Goal: Task Accomplishment & Management: Use online tool/utility

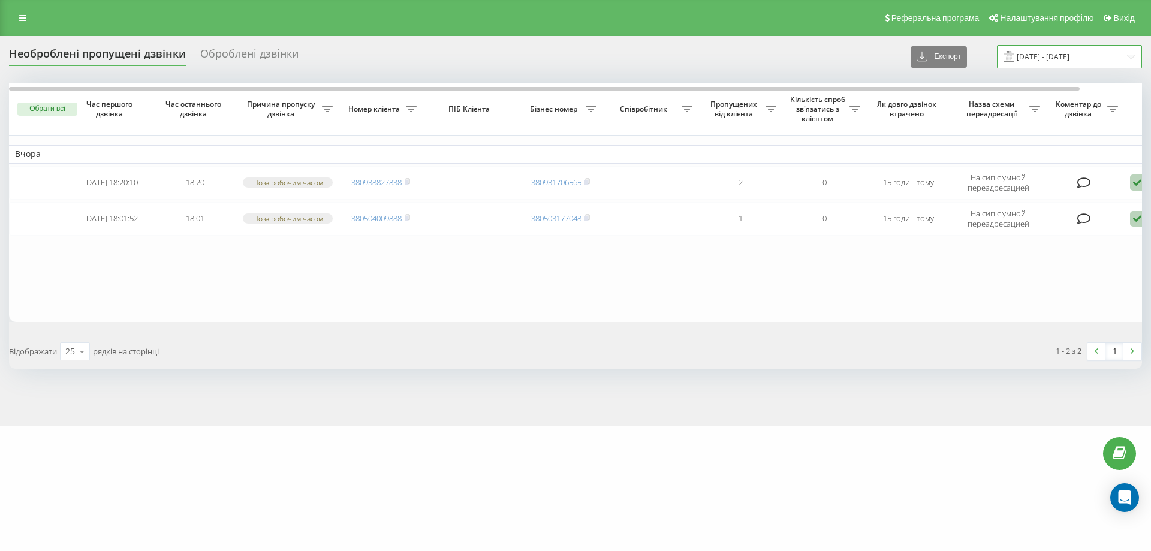
click at [1105, 59] on input "21.07.2025 - 21.08.2025" at bounding box center [1069, 56] width 145 height 23
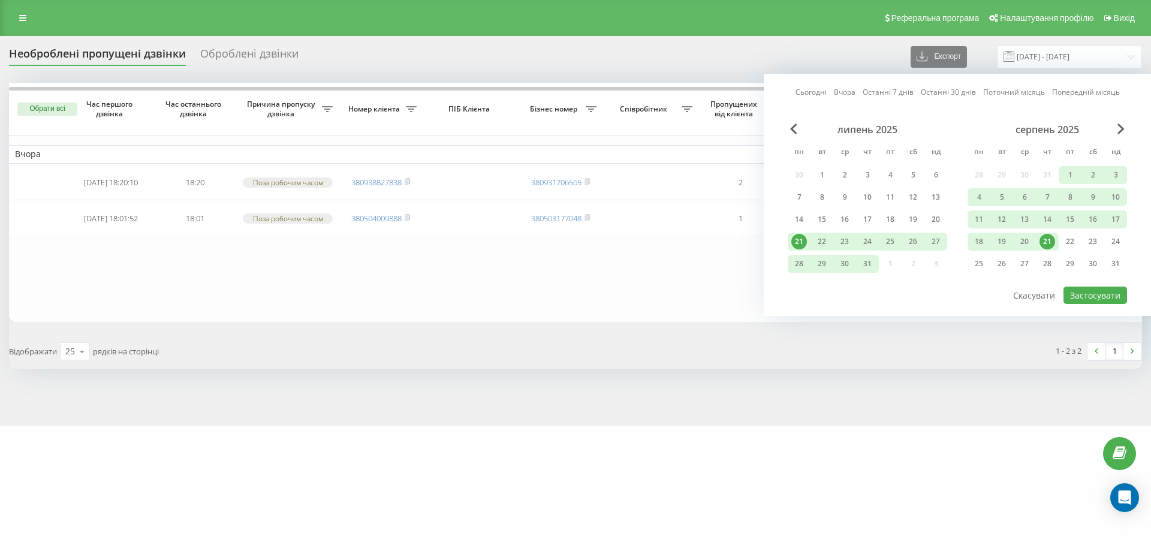
click at [1051, 246] on div "21" at bounding box center [1048, 242] width 16 height 16
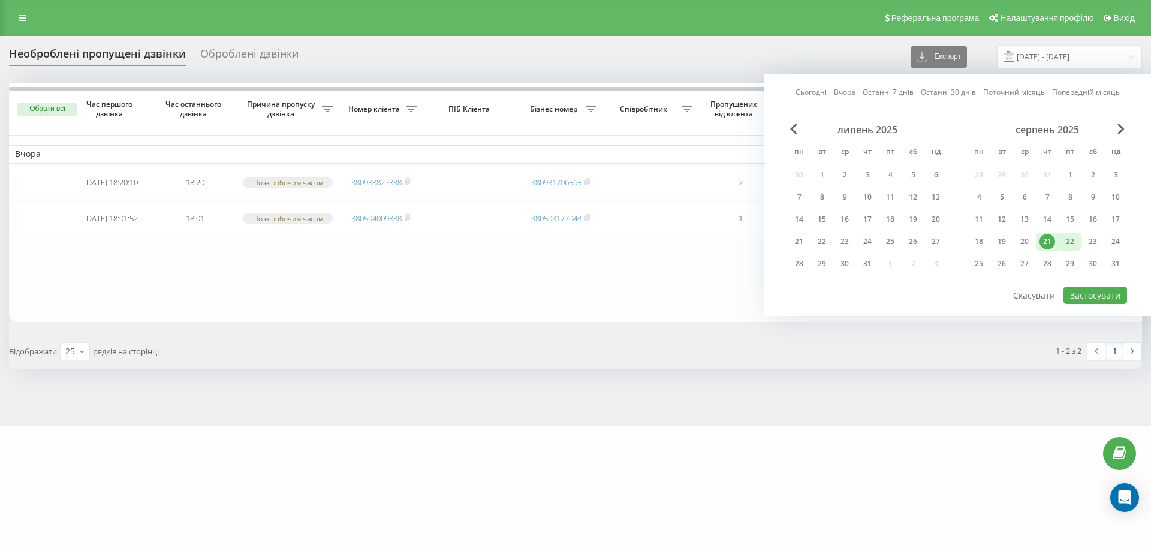
click at [1066, 242] on div "22" at bounding box center [1071, 242] width 16 height 16
click at [1096, 293] on button "Застосувати" at bounding box center [1096, 295] width 64 height 17
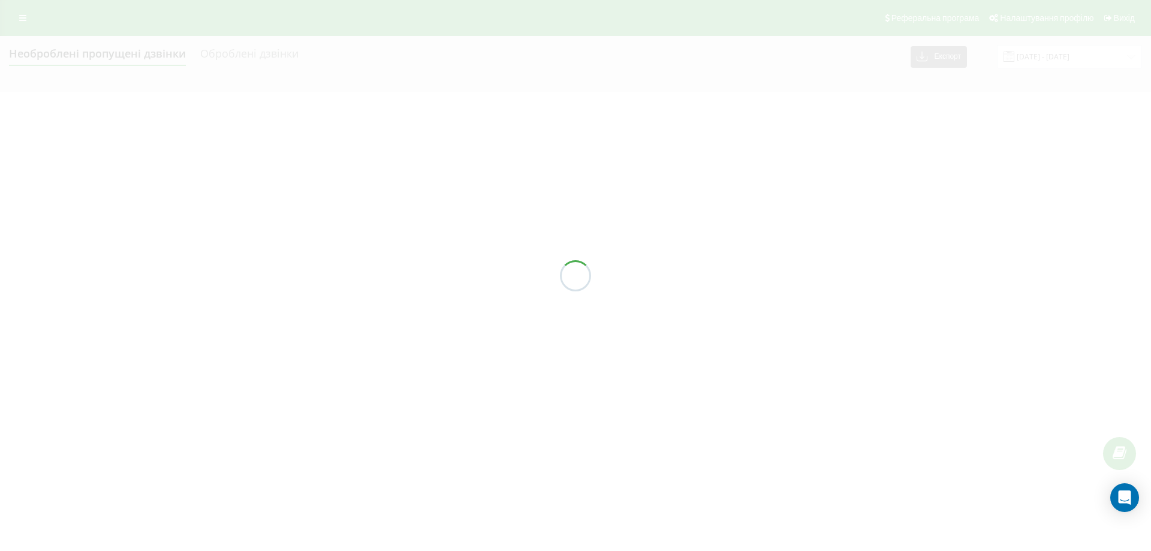
type input "[DATE] - [DATE]"
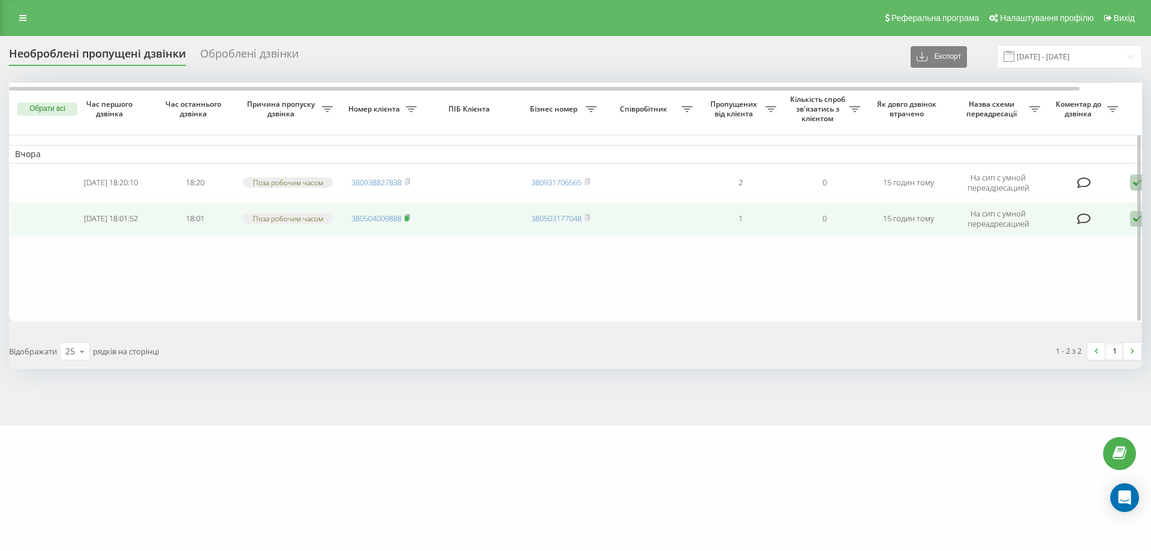
click at [410, 218] on icon at bounding box center [407, 217] width 5 height 7
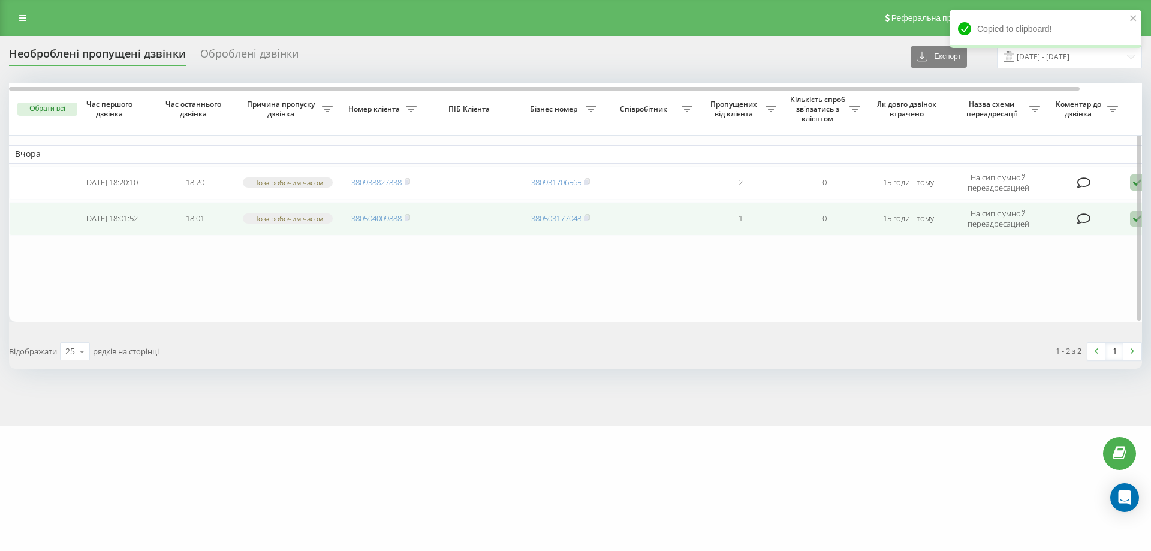
click at [1131, 219] on icon at bounding box center [1137, 219] width 14 height 16
click at [1046, 260] on span "Зв'язався з клієнтом за допомогою іншого каналу" at bounding box center [1086, 259] width 205 height 11
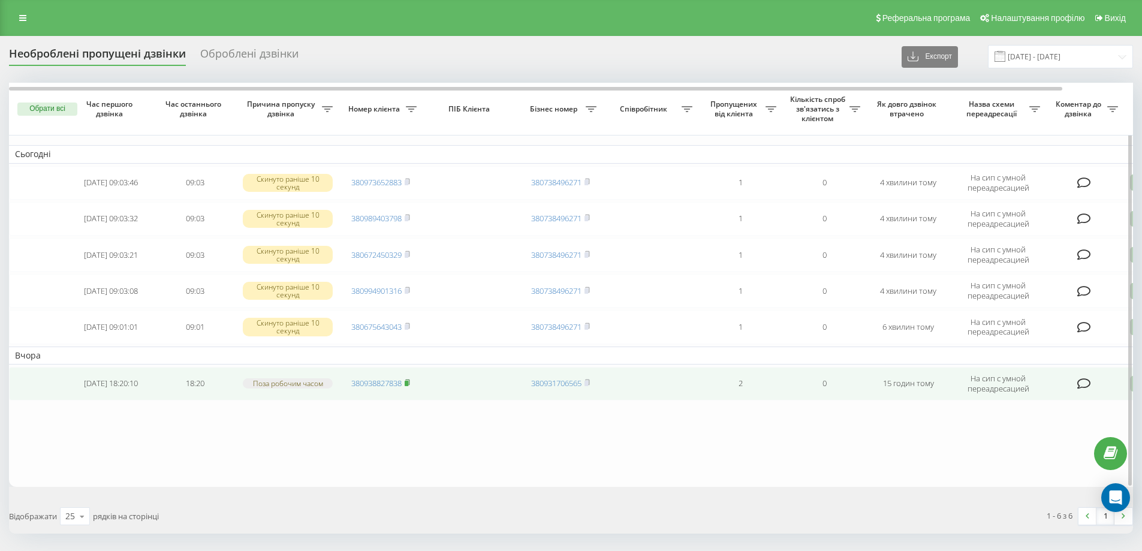
click at [408, 384] on rect at bounding box center [407, 383] width 4 height 5
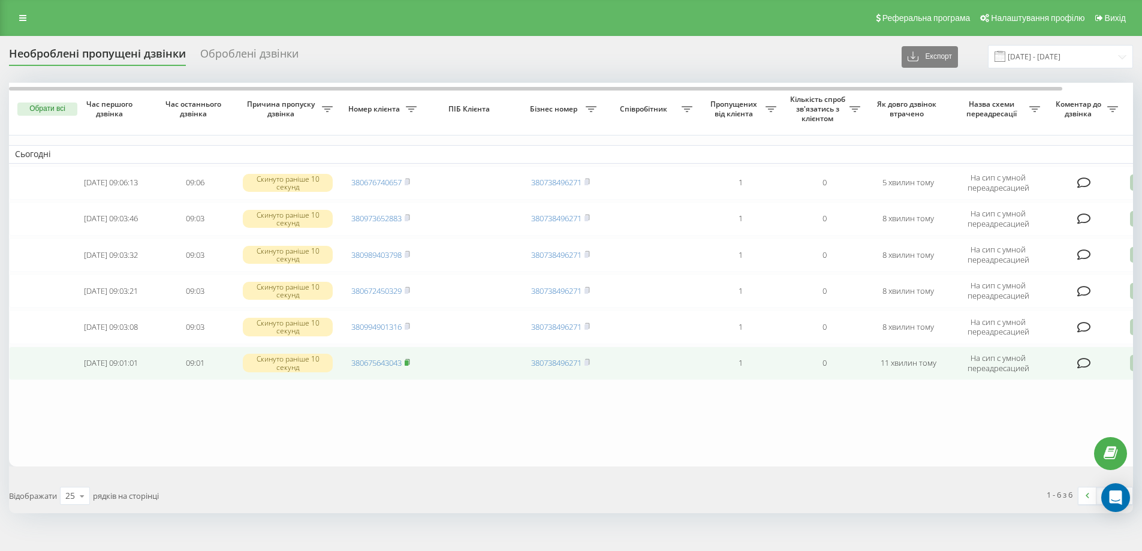
click at [410, 363] on icon at bounding box center [407, 362] width 5 height 7
click at [410, 364] on icon at bounding box center [407, 362] width 5 height 7
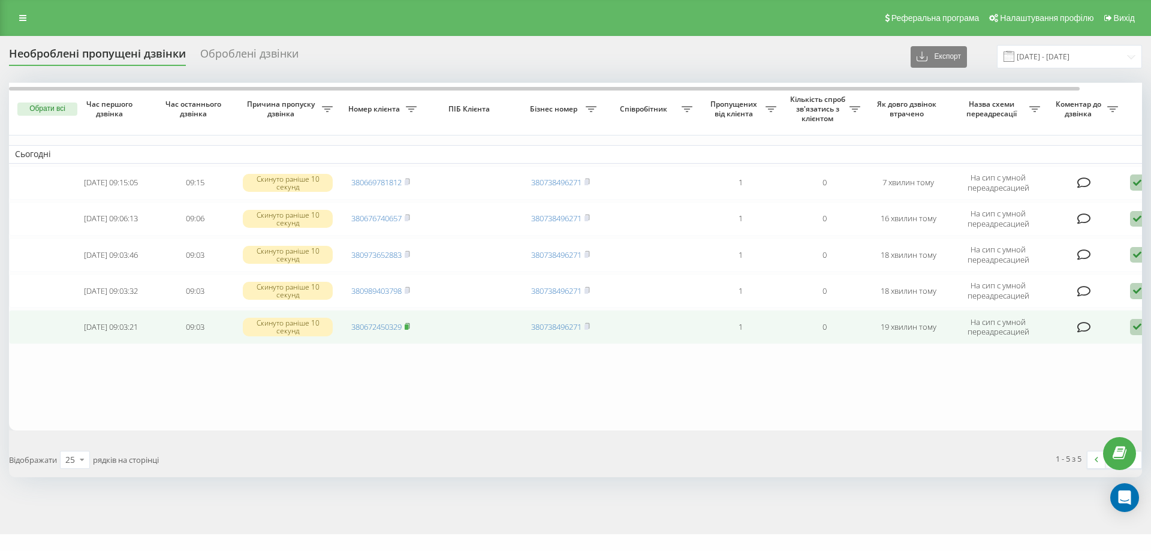
click at [410, 328] on icon at bounding box center [407, 326] width 5 height 7
click at [408, 329] on rect at bounding box center [407, 326] width 4 height 5
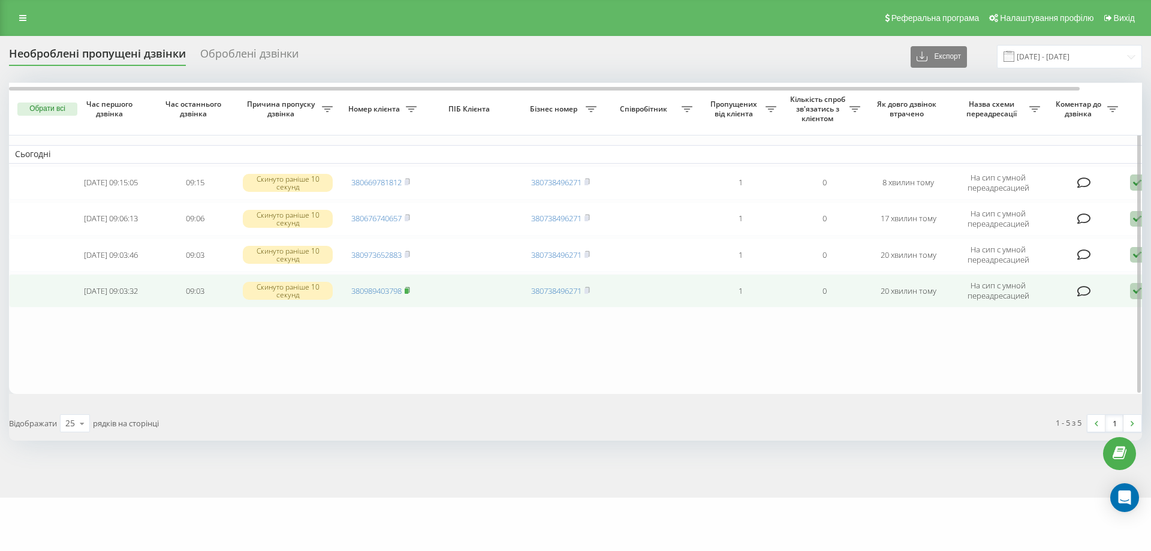
click at [408, 291] on rect at bounding box center [407, 290] width 4 height 5
click at [410, 290] on icon at bounding box center [407, 289] width 4 height 5
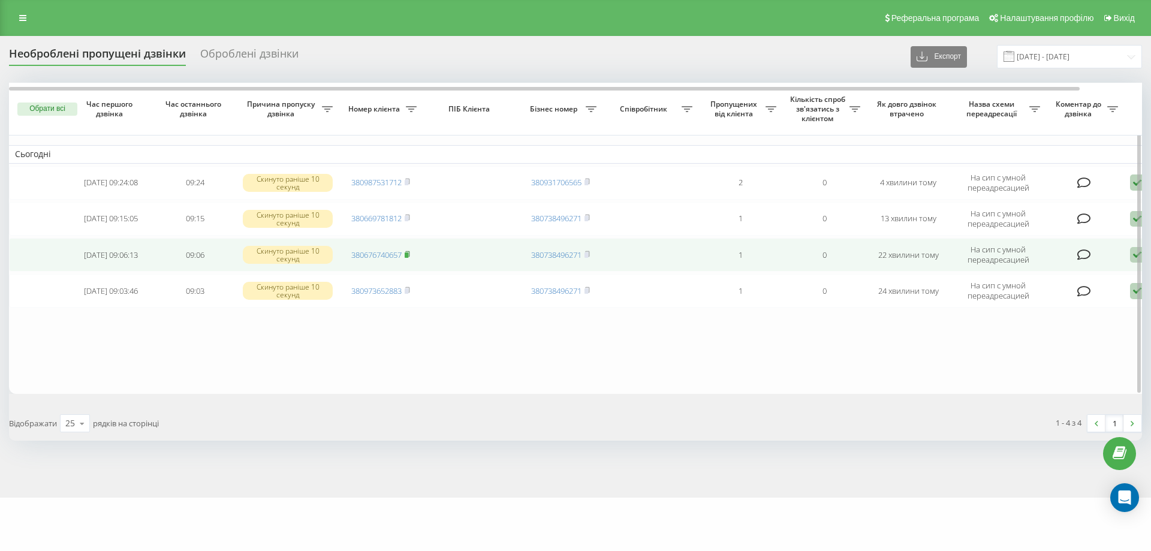
click at [408, 255] on rect at bounding box center [407, 254] width 4 height 5
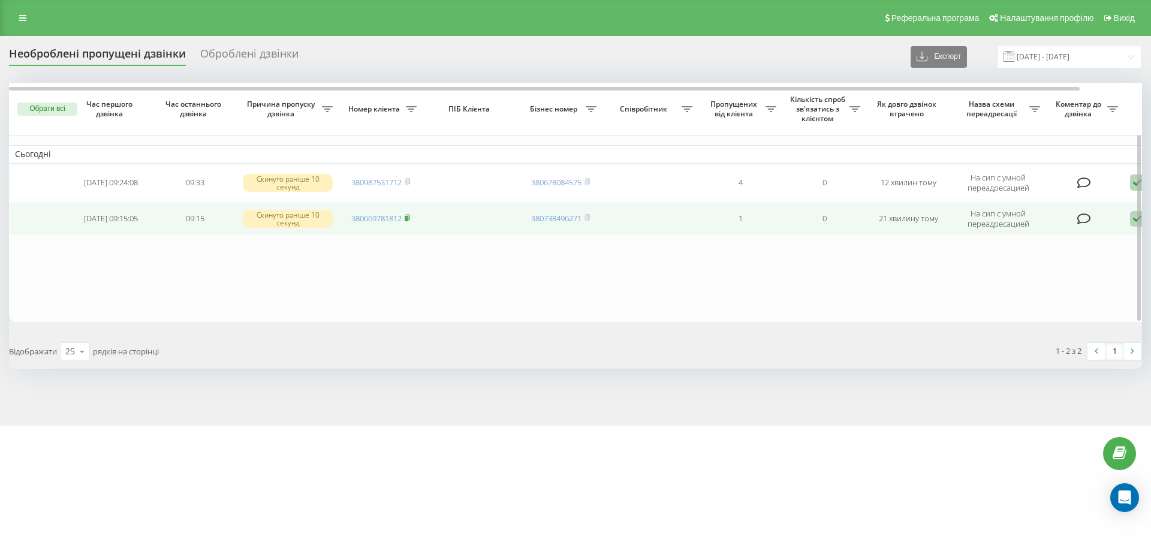
click at [410, 217] on icon at bounding box center [407, 217] width 5 height 7
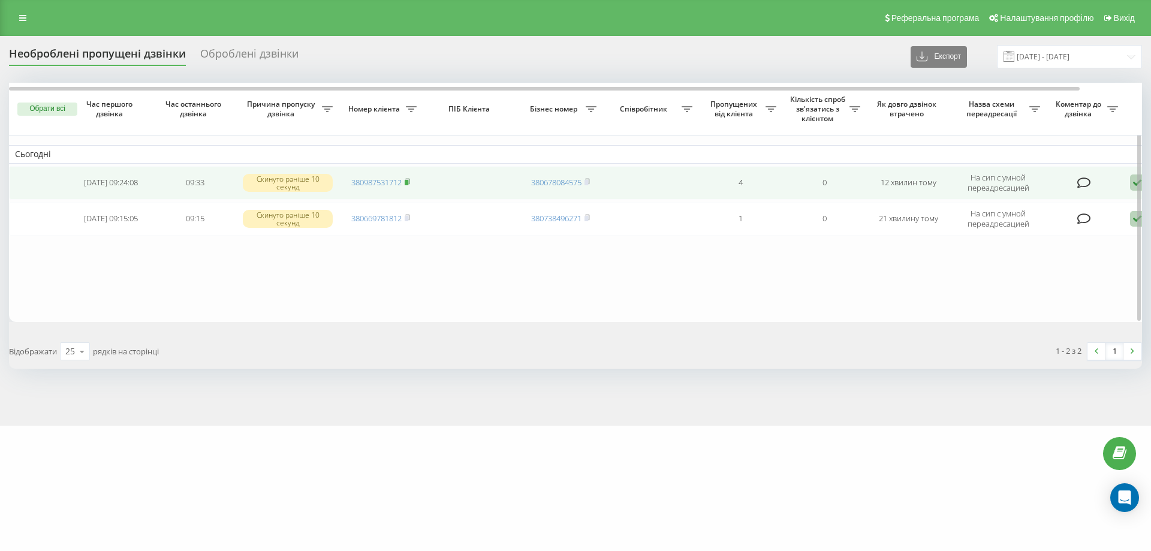
click at [410, 181] on icon at bounding box center [407, 181] width 5 height 7
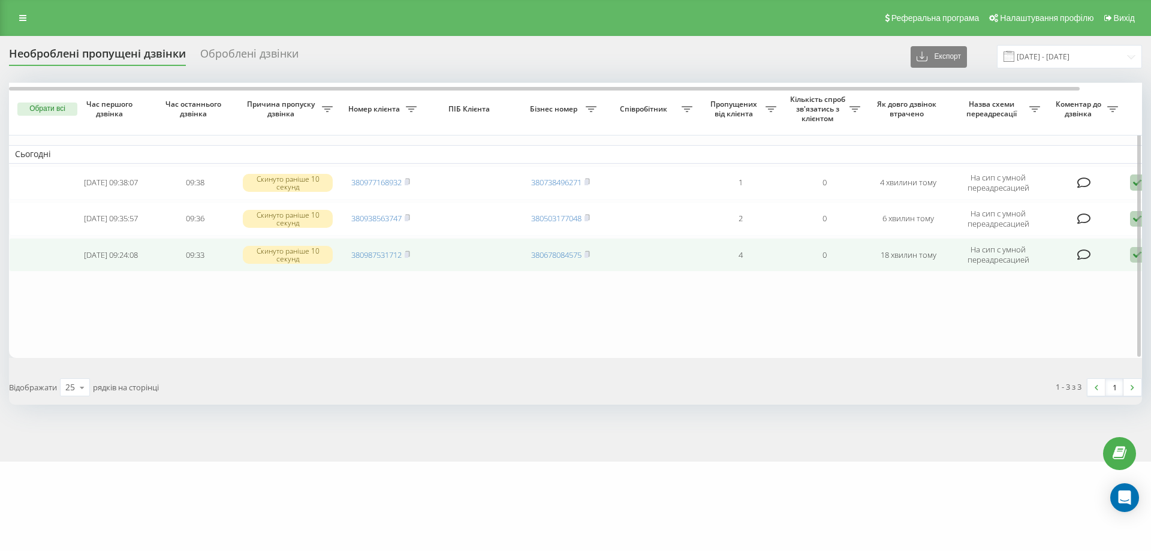
click at [405, 257] on span "380987531712" at bounding box center [380, 254] width 59 height 11
click at [407, 255] on rect at bounding box center [407, 254] width 4 height 5
click at [410, 255] on icon at bounding box center [407, 254] width 5 height 7
click at [1132, 258] on icon at bounding box center [1137, 255] width 14 height 16
click at [1042, 273] on span "Не вдалося зв'язатися" at bounding box center [1030, 273] width 92 height 11
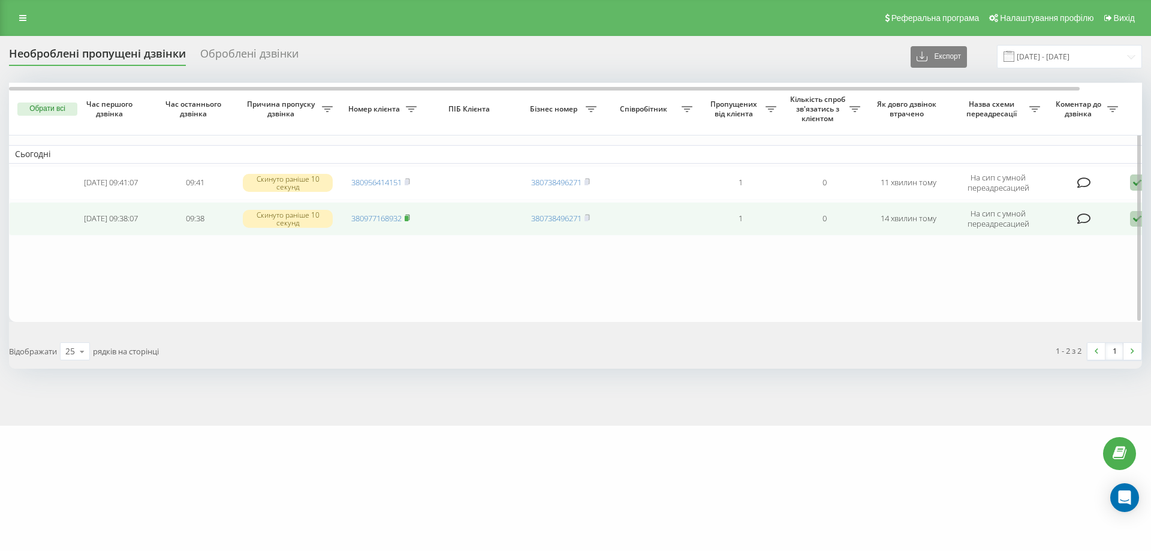
click at [408, 217] on rect at bounding box center [407, 218] width 4 height 5
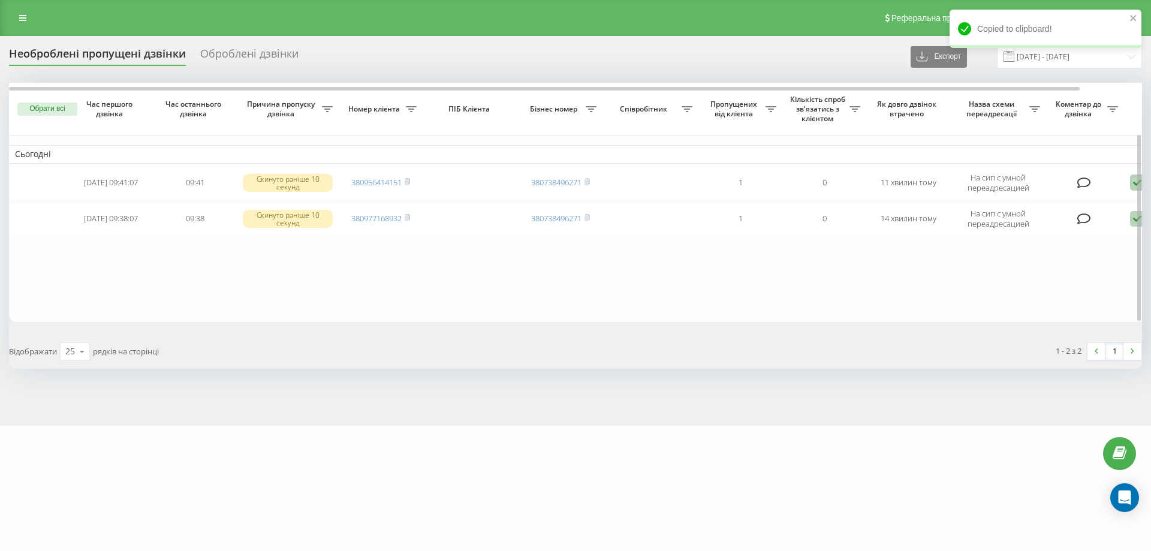
click at [588, 251] on table "Сьогодні 2025-08-22 09:41:07 09:41 Скинуто раніше 10 секунд 380956414151 380738…" at bounding box center [608, 202] width 1199 height 239
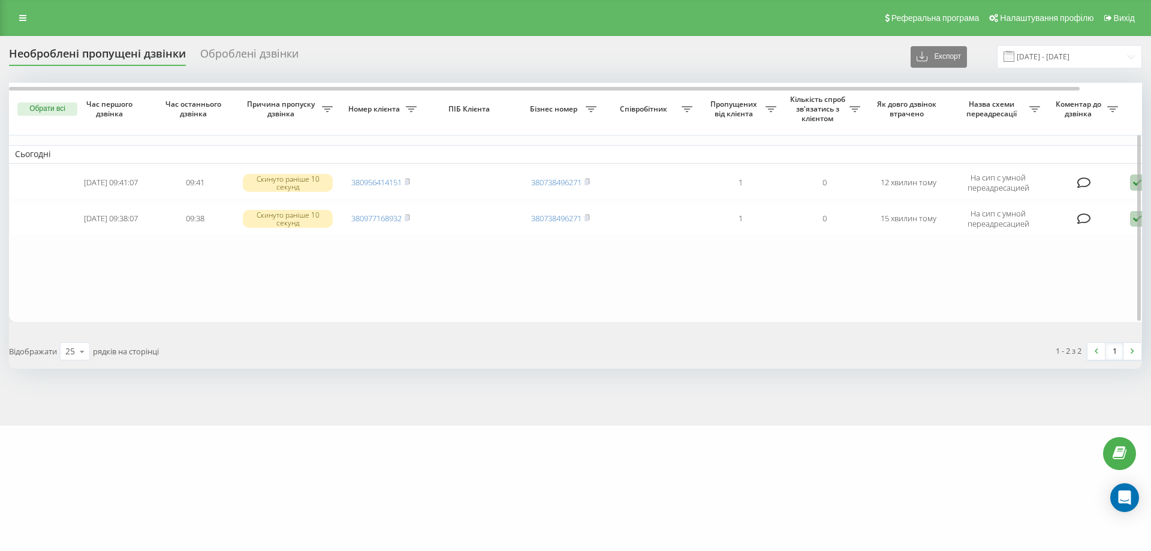
click at [396, 296] on table "Сьогодні [DATE] 09:41:07 09:41 Скинуто раніше 10 секунд 380956414151 3807384962…" at bounding box center [608, 202] width 1199 height 239
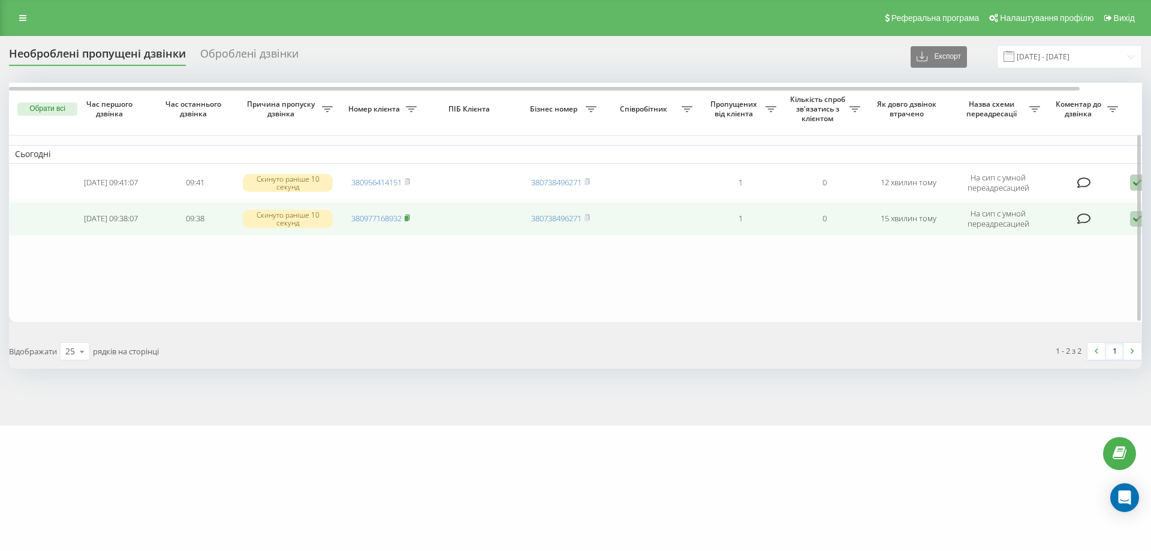
click at [410, 219] on icon at bounding box center [407, 217] width 5 height 7
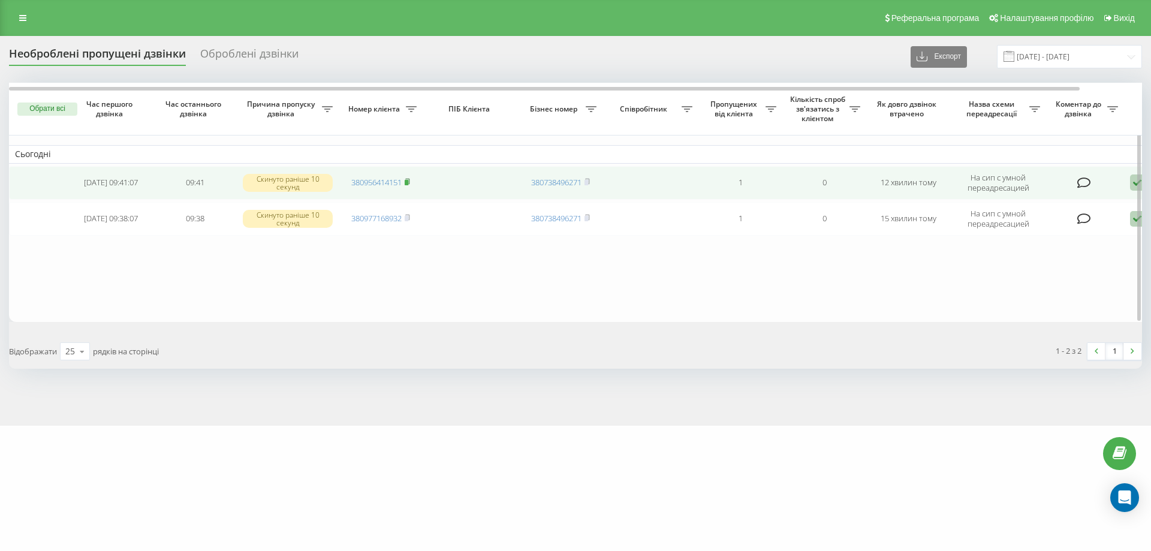
click at [408, 181] on rect at bounding box center [407, 182] width 4 height 5
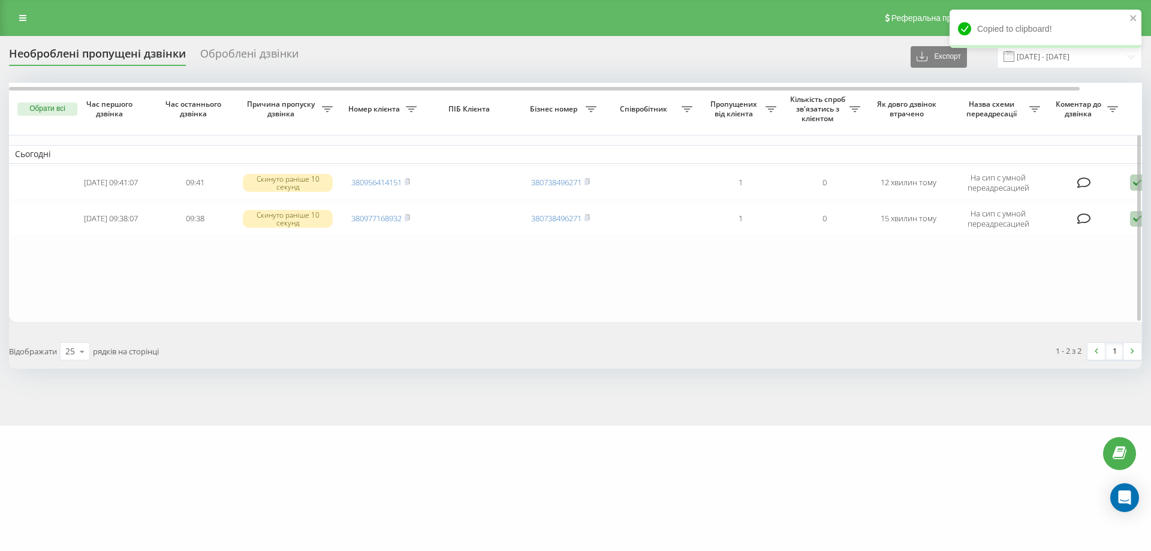
click at [603, 310] on table "Сьогодні 2025-08-22 09:41:07 09:41 Скинуто раніше 10 секунд 380956414151 380738…" at bounding box center [608, 202] width 1199 height 239
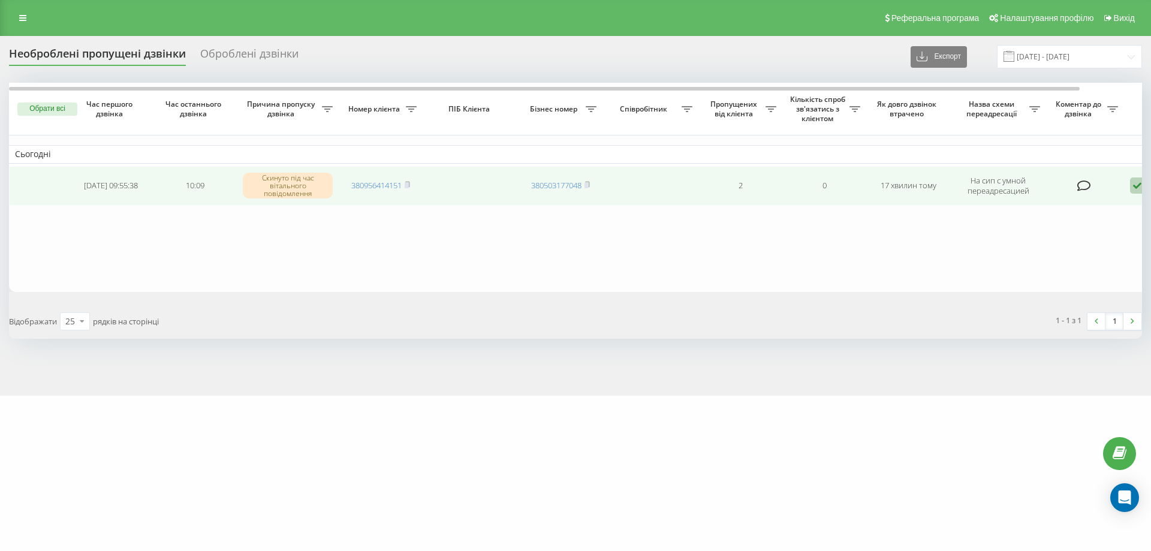
click at [56, 203] on td at bounding box center [39, 186] width 60 height 40
click at [408, 184] on rect at bounding box center [407, 185] width 4 height 5
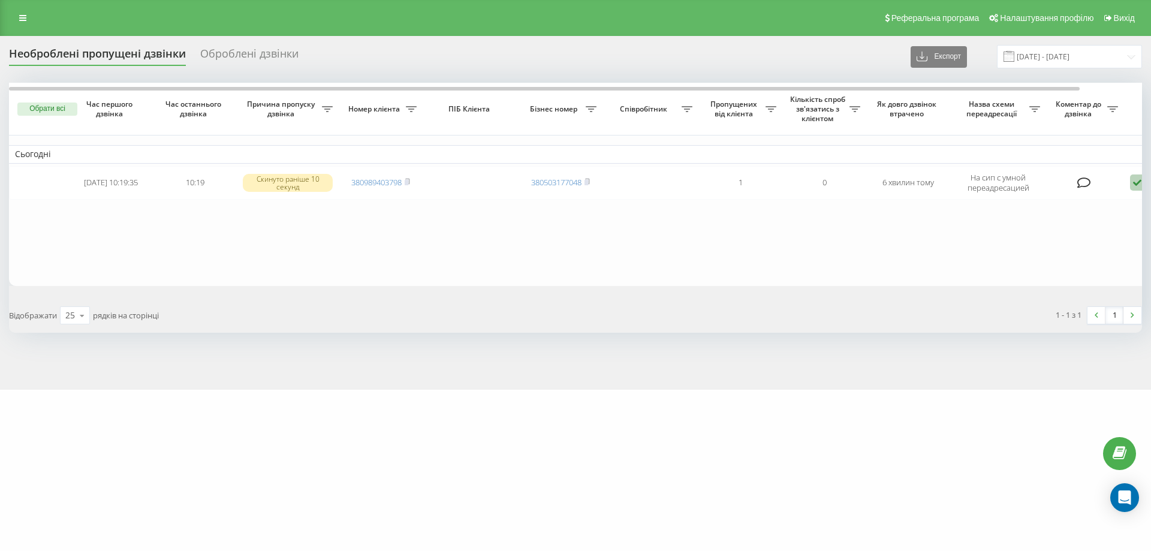
click at [108, 236] on table "Сьогодні [DATE] 10:19:35 10:19 Скинуто раніше 10 секунд 380989403798 3805031770…" at bounding box center [608, 184] width 1199 height 203
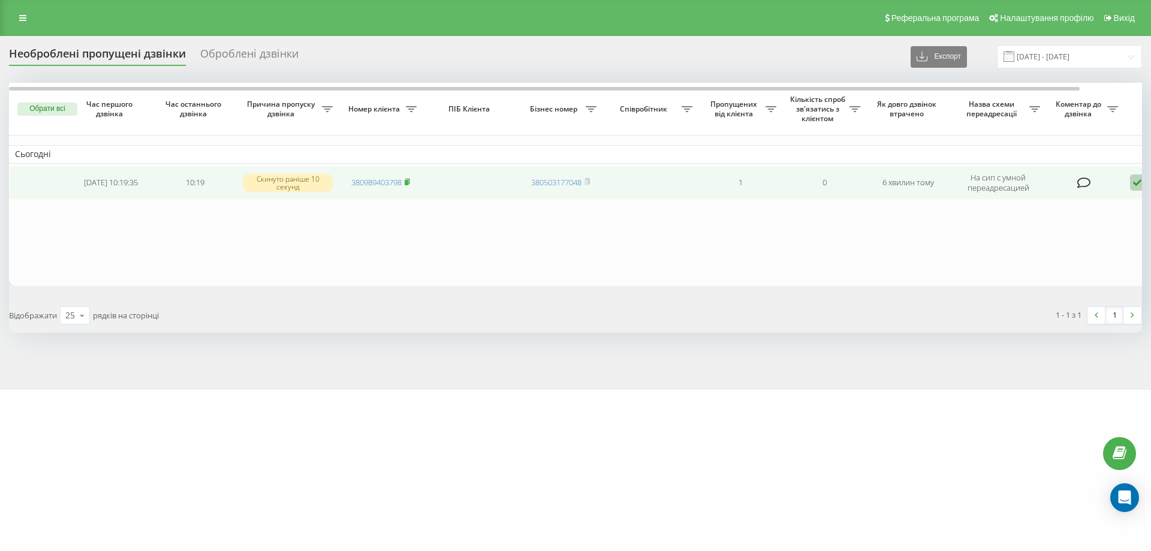
click at [410, 182] on icon at bounding box center [407, 181] width 4 height 5
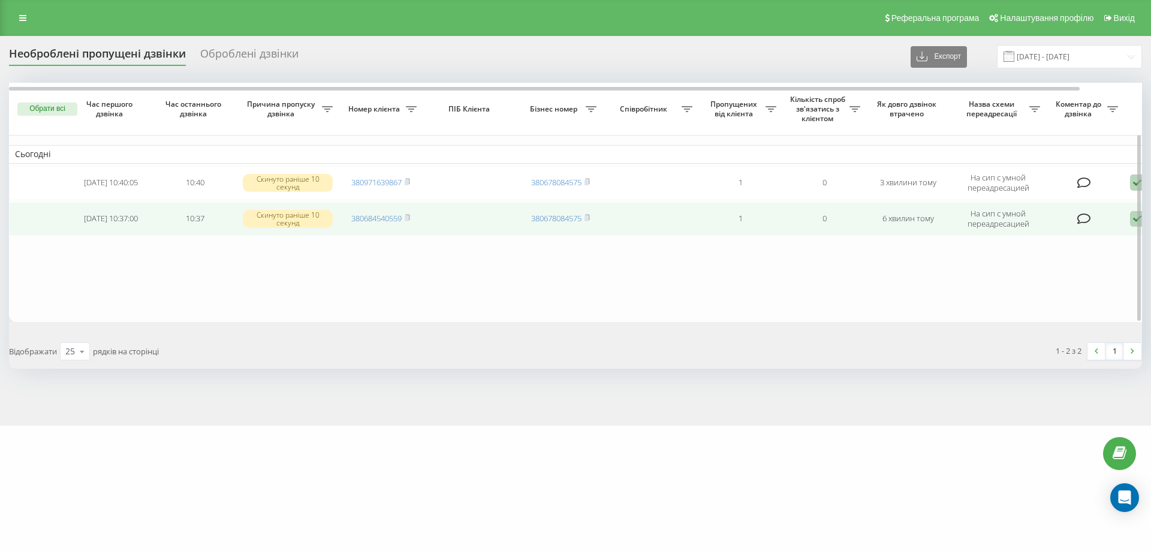
click at [413, 215] on td "380684540559" at bounding box center [381, 219] width 84 height 34
click at [408, 218] on rect at bounding box center [407, 218] width 4 height 5
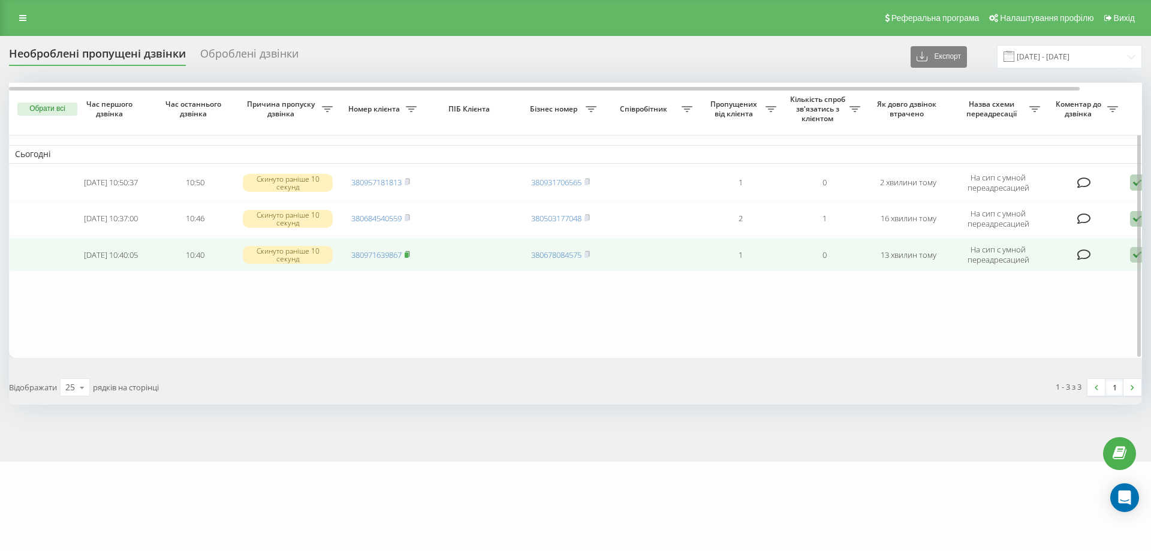
click at [410, 255] on icon at bounding box center [407, 254] width 5 height 7
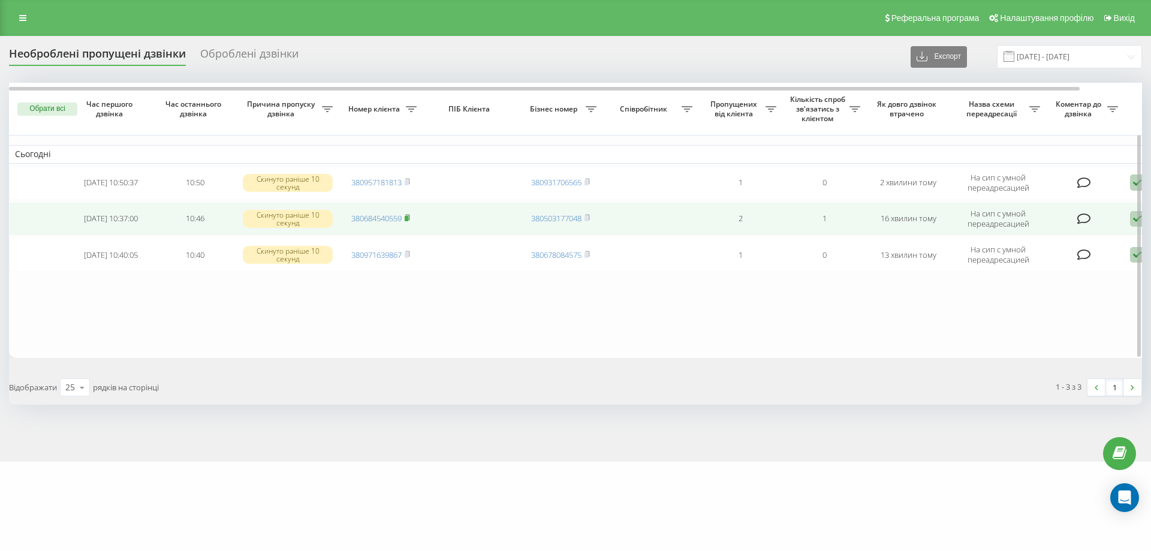
click at [408, 218] on rect at bounding box center [407, 218] width 4 height 5
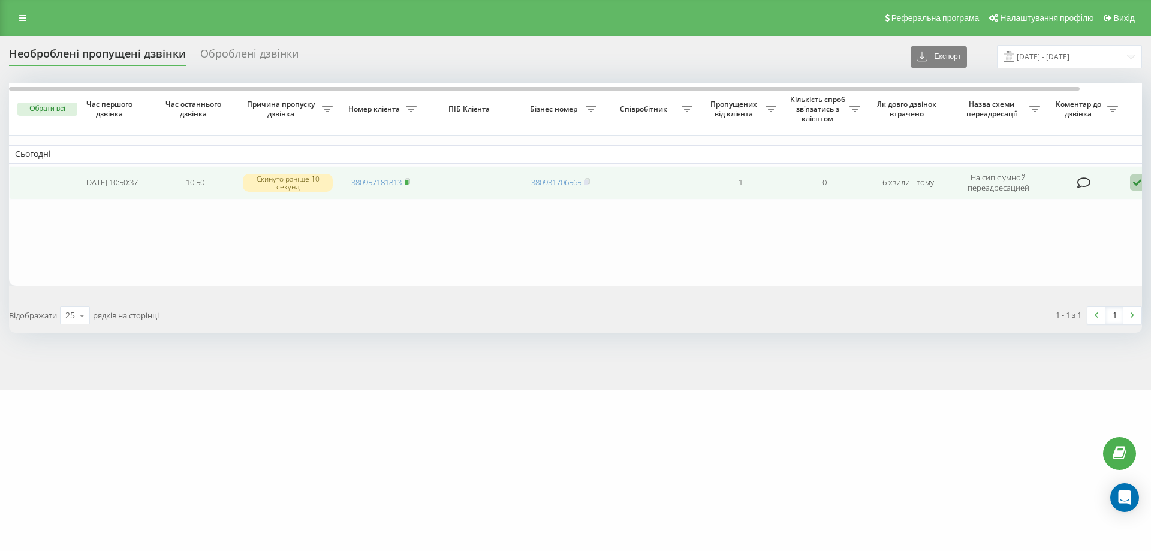
click at [410, 179] on icon at bounding box center [407, 181] width 4 height 5
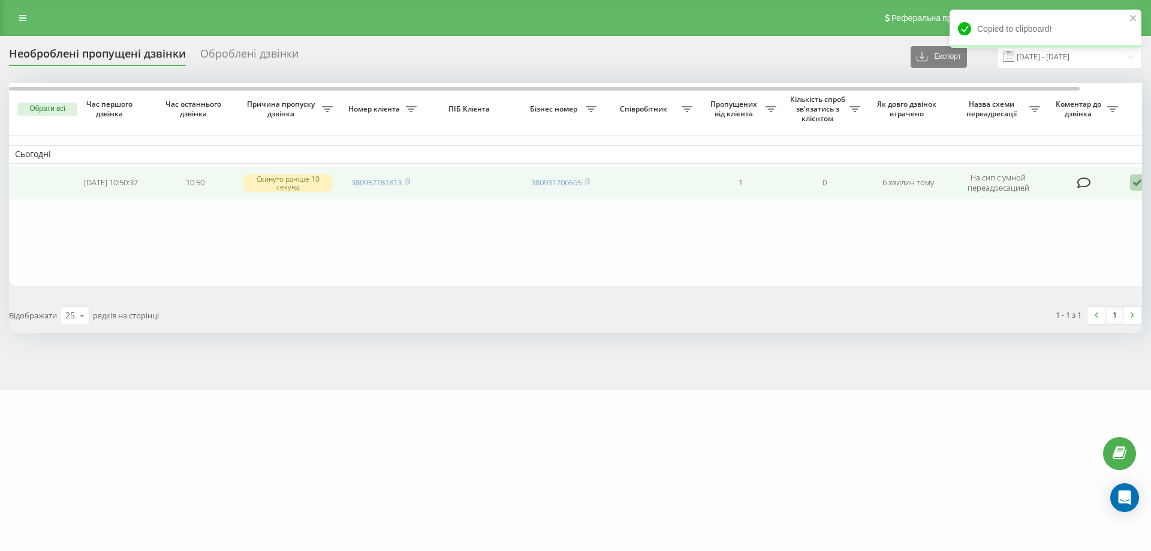
click at [413, 181] on td "380957181813" at bounding box center [381, 183] width 84 height 34
click at [413, 179] on td "380957181813" at bounding box center [381, 183] width 84 height 34
click at [410, 181] on icon at bounding box center [407, 181] width 4 height 5
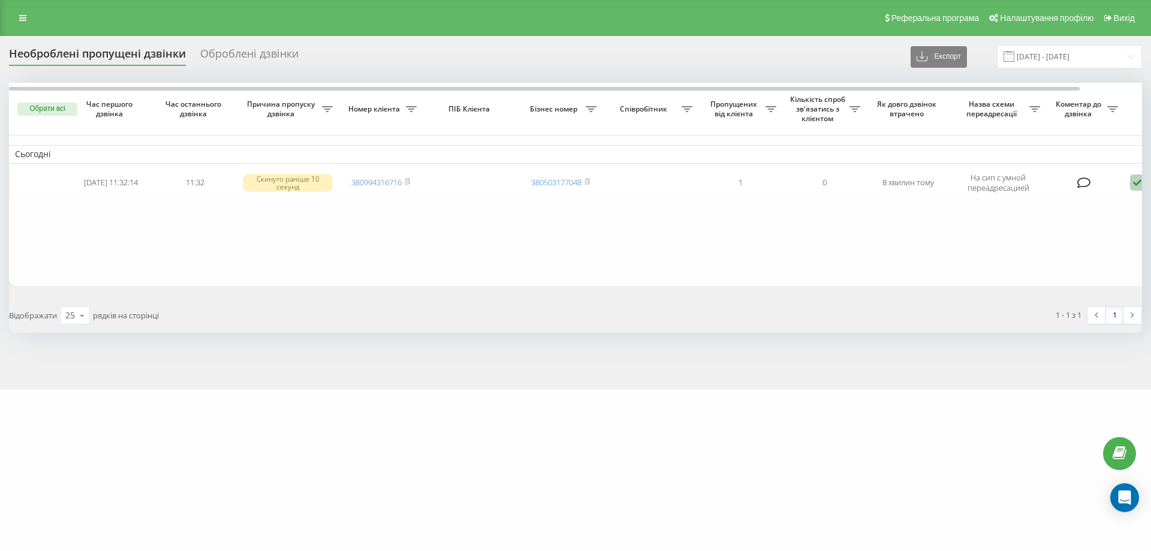
click at [326, 255] on table "Сьогодні 2025-08-22 11:32:14 11:32 Скинуто раніше 10 секунд 380994316716 380503…" at bounding box center [608, 184] width 1199 height 203
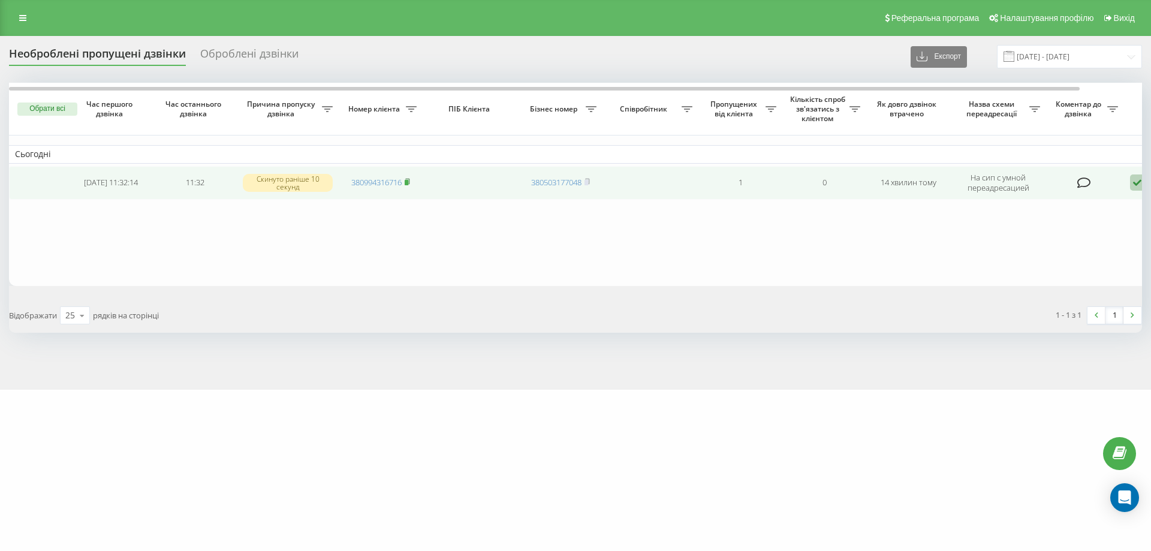
click at [410, 178] on icon at bounding box center [407, 181] width 5 height 7
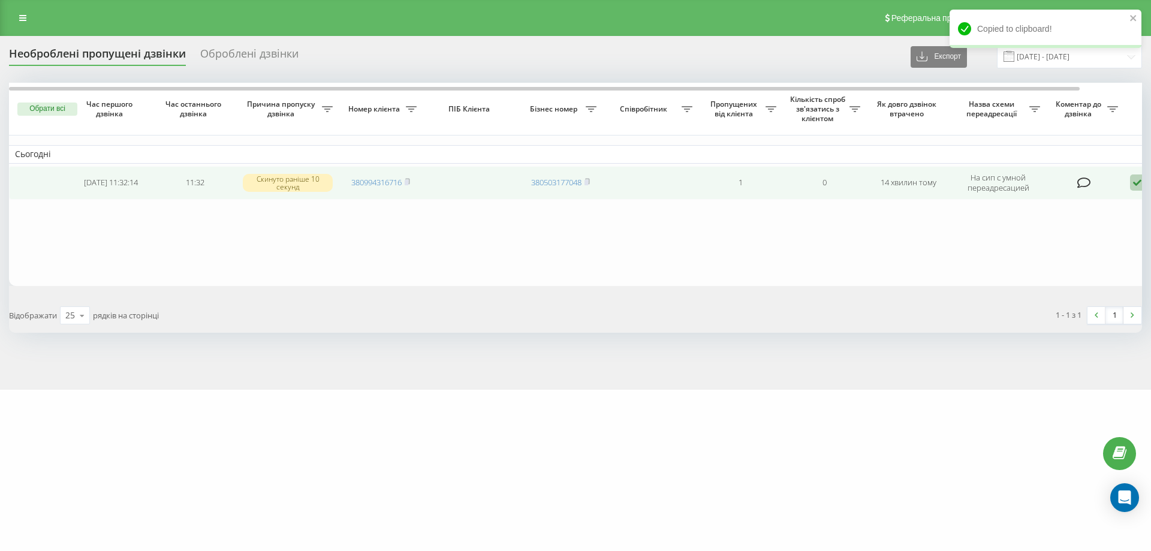
click at [1138, 185] on icon at bounding box center [1137, 183] width 14 height 16
click at [1013, 201] on span "Не вдалося зв'язатися" at bounding box center [1030, 201] width 92 height 11
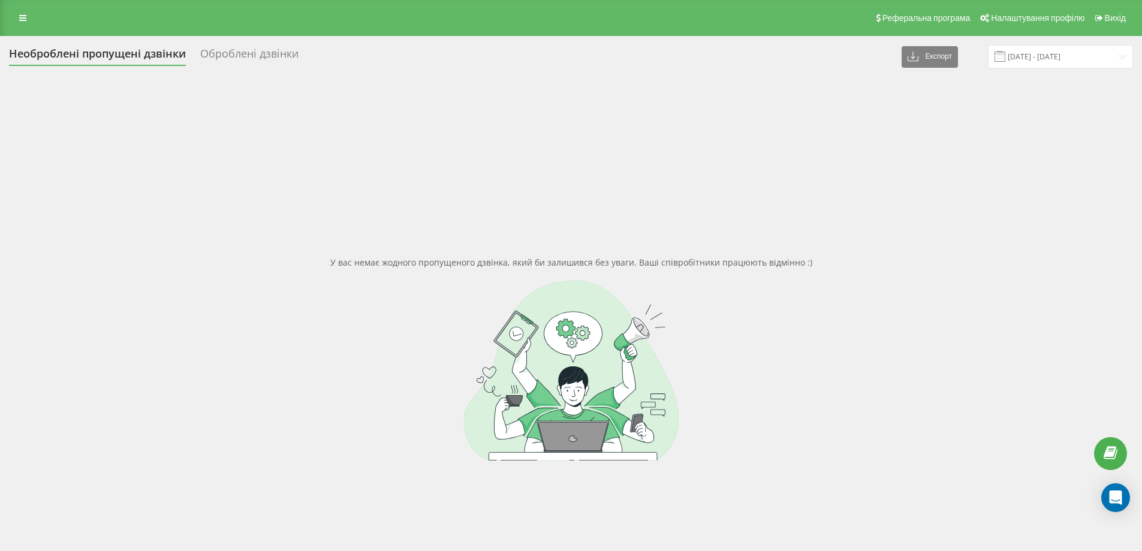
drag, startPoint x: 71, startPoint y: 179, endPoint x: 56, endPoint y: 110, distance: 70.7
click at [67, 172] on div "У вас немає жодного пропущеного дзвінка, який би залишився без уваги. Ваші спів…" at bounding box center [571, 358] width 1124 height 551
click at [1123, 19] on span "Вихід" at bounding box center [1115, 18] width 21 height 10
click at [1066, 59] on input "[DATE] - [DATE]" at bounding box center [1060, 56] width 145 height 23
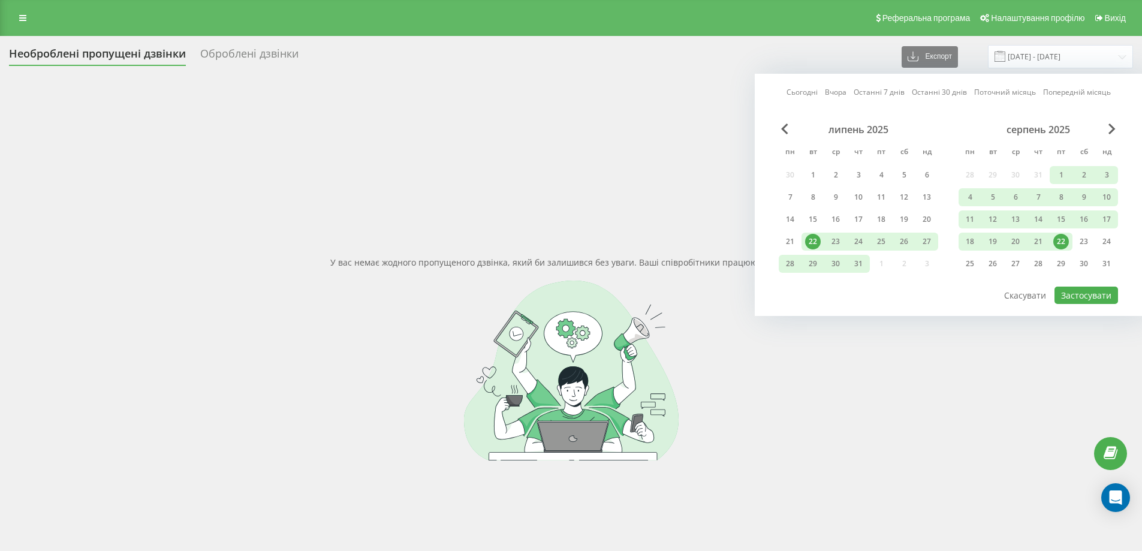
click at [1064, 242] on div "22" at bounding box center [1062, 242] width 16 height 16
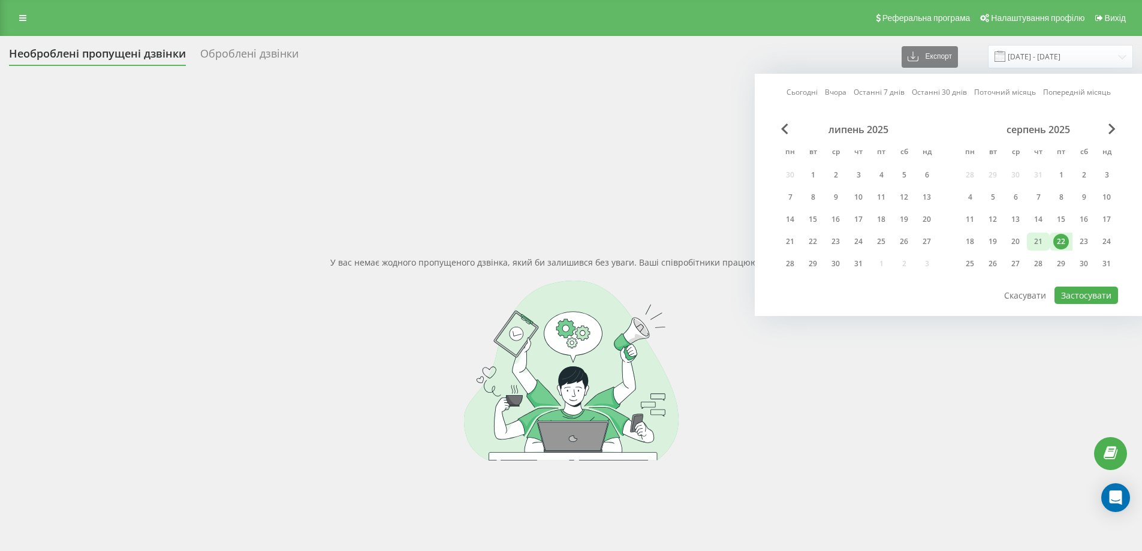
click at [1038, 245] on div "21" at bounding box center [1039, 242] width 16 height 16
drag, startPoint x: 1061, startPoint y: 243, endPoint x: 1063, endPoint y: 254, distance: 11.5
click at [1061, 243] on div "22" at bounding box center [1062, 242] width 16 height 16
click at [1043, 244] on div "21" at bounding box center [1039, 242] width 16 height 16
click at [1088, 286] on div at bounding box center [948, 285] width 339 height 1
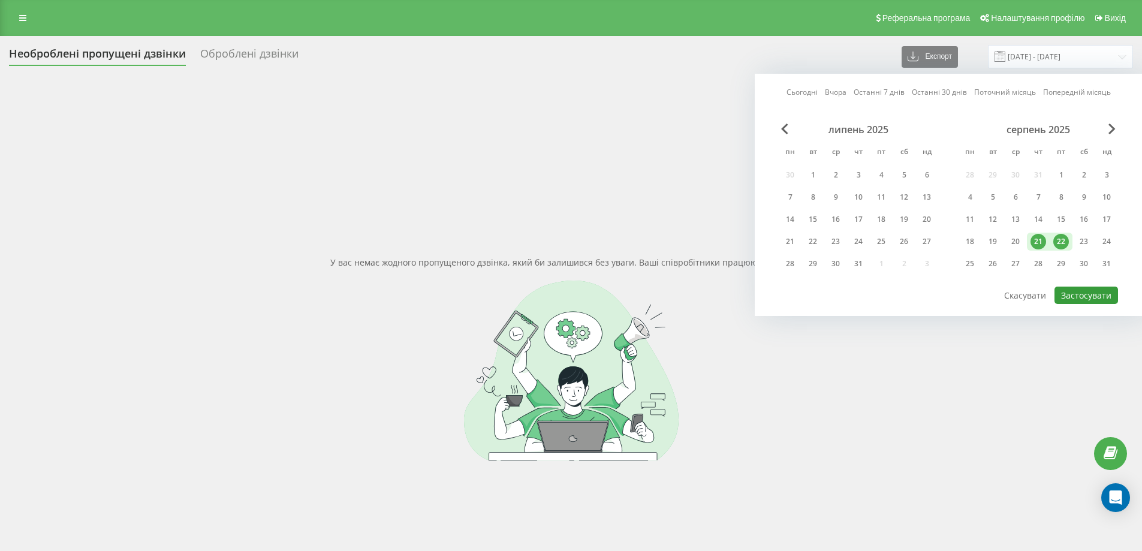
click at [1091, 292] on button "Застосувати" at bounding box center [1087, 295] width 64 height 17
type input "[DATE] - [DATE]"
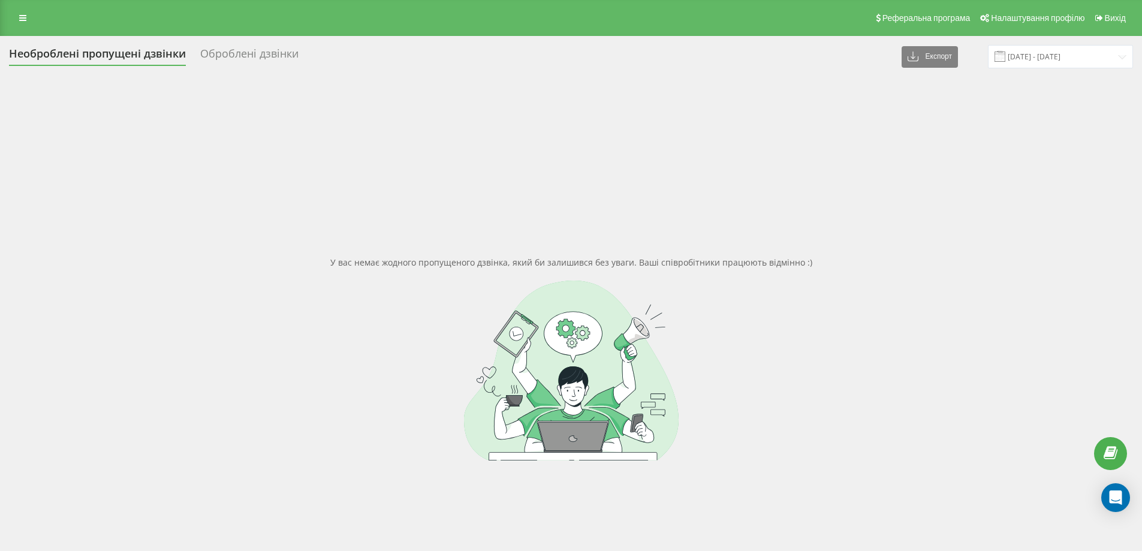
click at [973, 306] on div at bounding box center [571, 371] width 1124 height 180
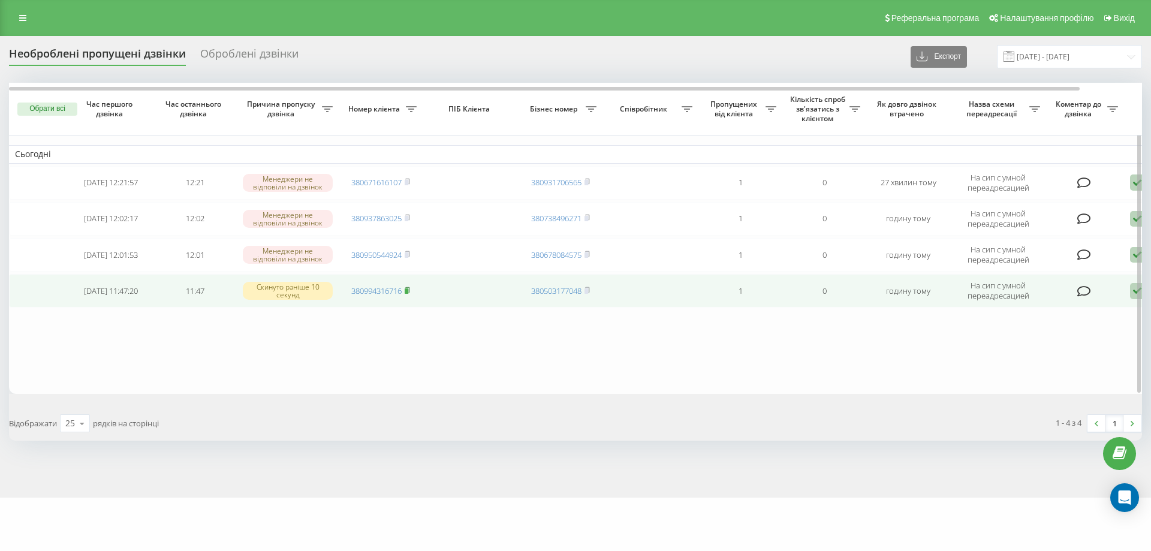
click at [410, 287] on icon at bounding box center [407, 289] width 4 height 5
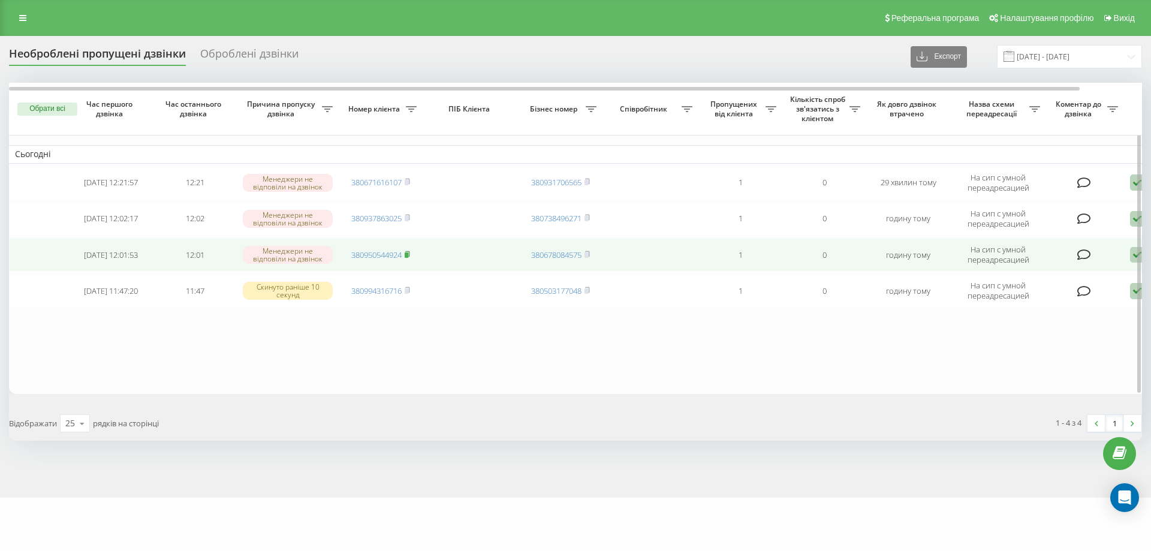
click at [408, 255] on rect at bounding box center [407, 254] width 4 height 5
click at [1132, 255] on icon at bounding box center [1137, 255] width 14 height 16
click at [1038, 293] on span "Зв'язався з клієнтом за допомогою іншого каналу" at bounding box center [1086, 295] width 205 height 11
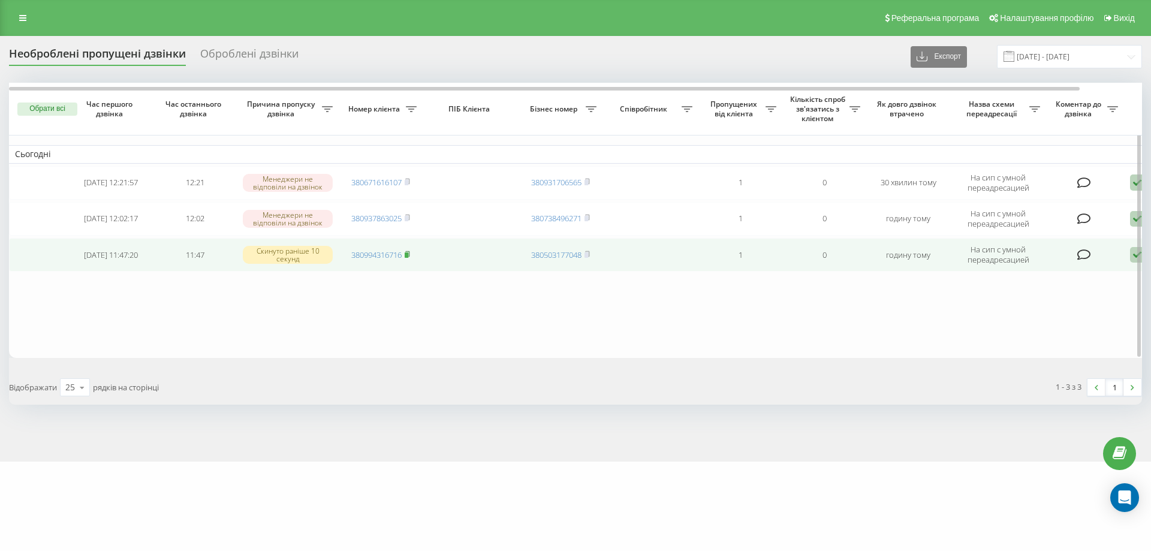
click at [410, 255] on icon at bounding box center [407, 254] width 5 height 7
click at [1133, 257] on icon at bounding box center [1137, 255] width 14 height 16
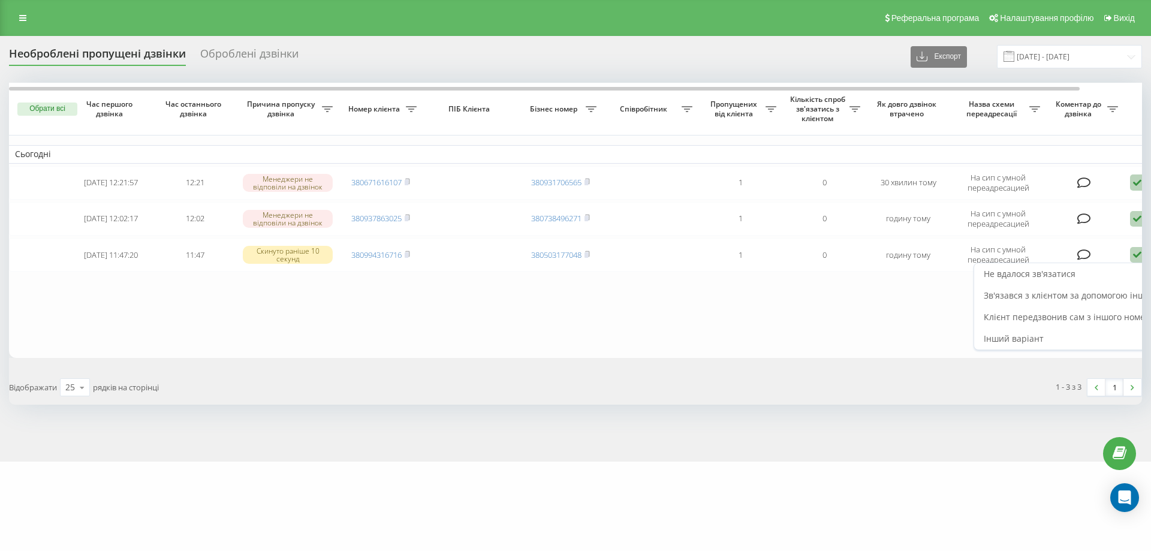
click at [1046, 282] on div "Не вдалося зв'язатися" at bounding box center [1086, 274] width 224 height 22
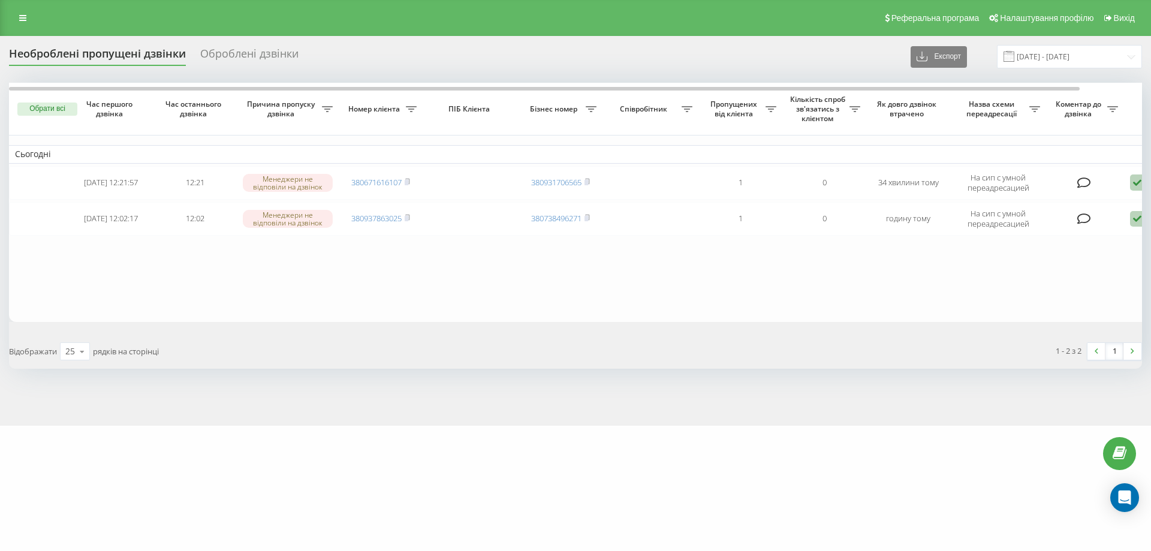
click at [182, 421] on div "Необроблені пропущені дзвінки Оброблені дзвінки Експорт .csv .xlsx [DATE] - [DA…" at bounding box center [575, 231] width 1151 height 390
